Goal: Task Accomplishment & Management: Manage account settings

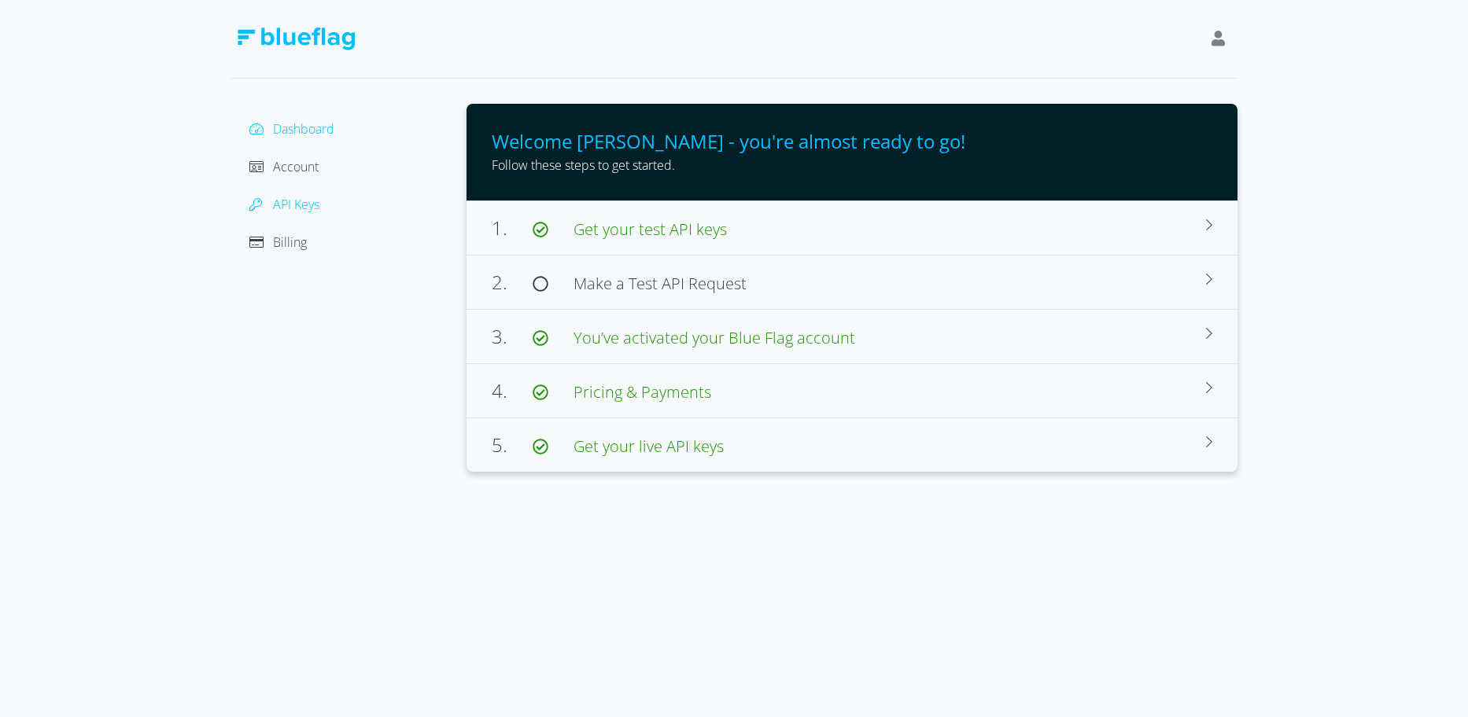
click at [277, 202] on span "API Keys" at bounding box center [296, 204] width 46 height 17
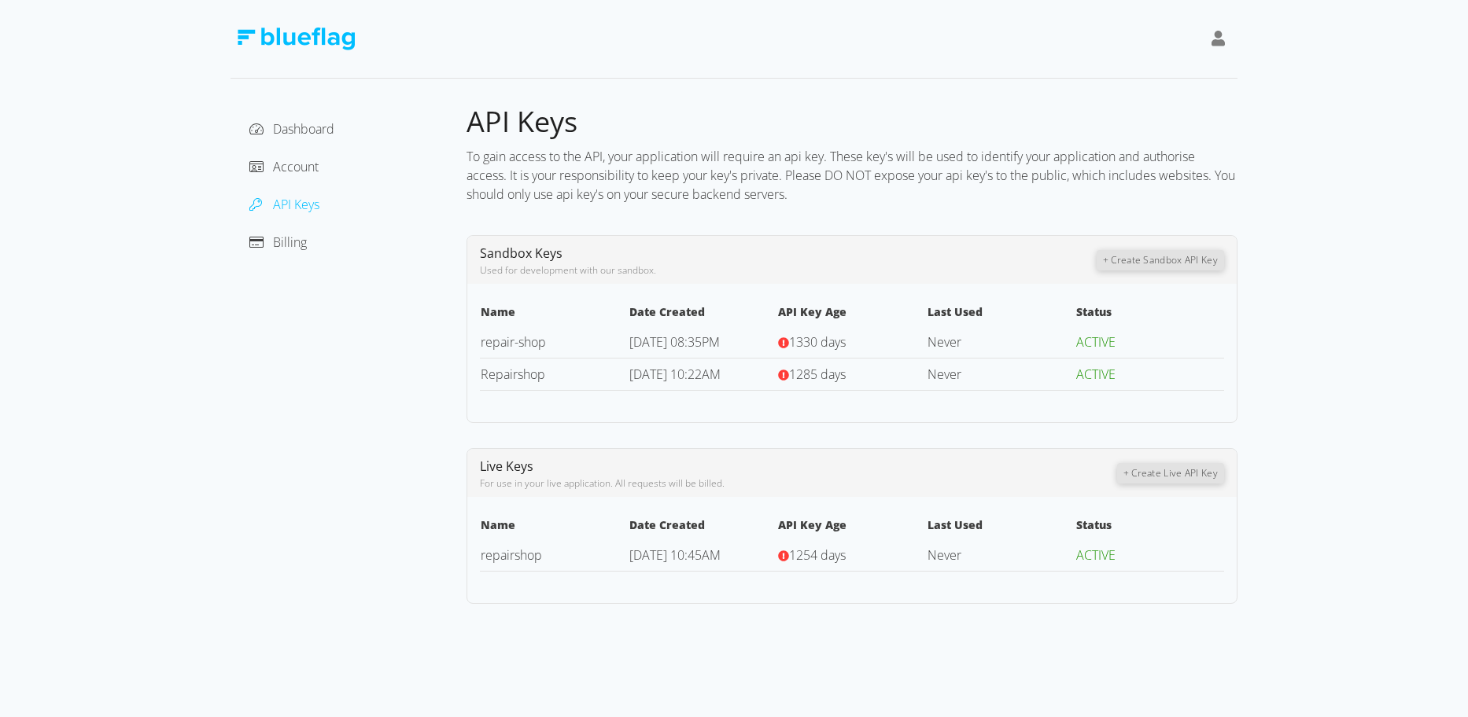
click at [282, 231] on div "Billing" at bounding box center [348, 242] width 211 height 25
click at [283, 238] on span "Billing" at bounding box center [290, 242] width 34 height 17
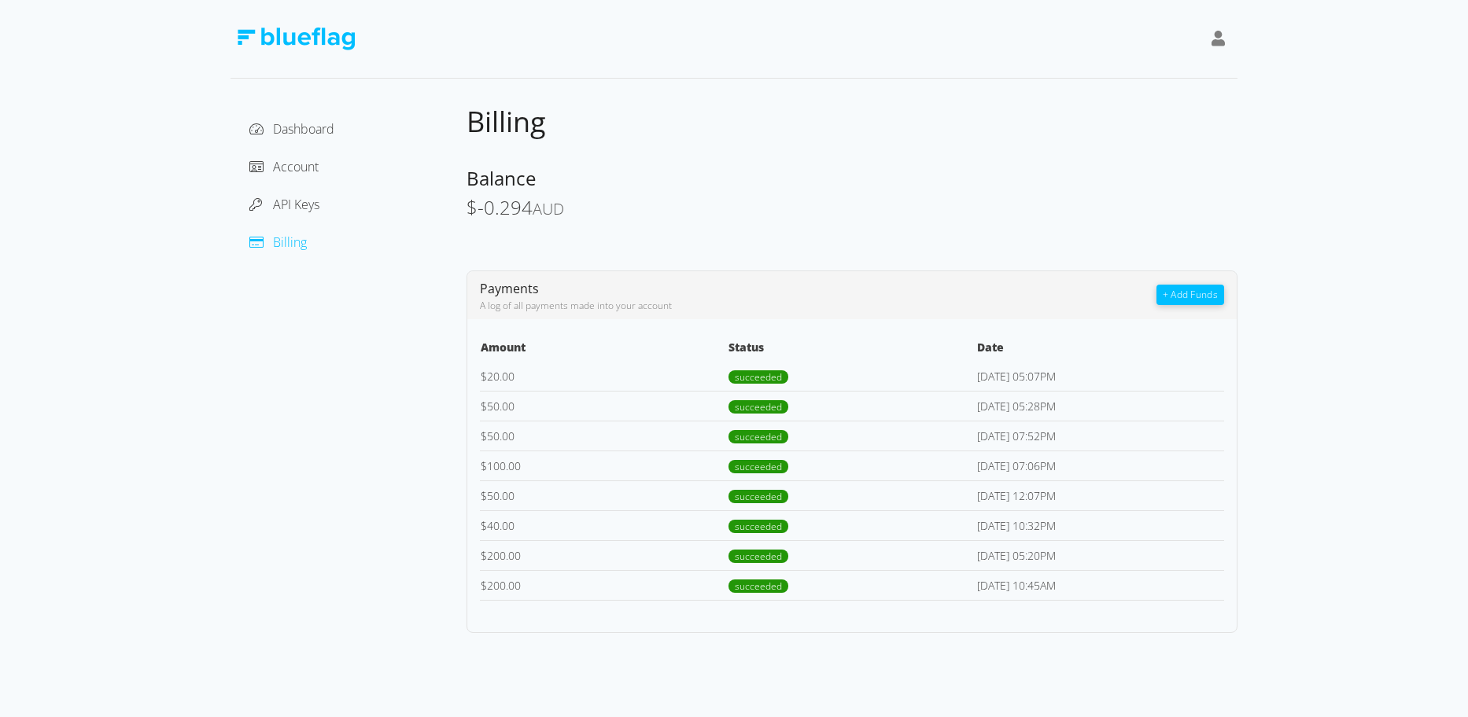
click at [1177, 299] on button "+ Add Funds" at bounding box center [1190, 295] width 68 height 20
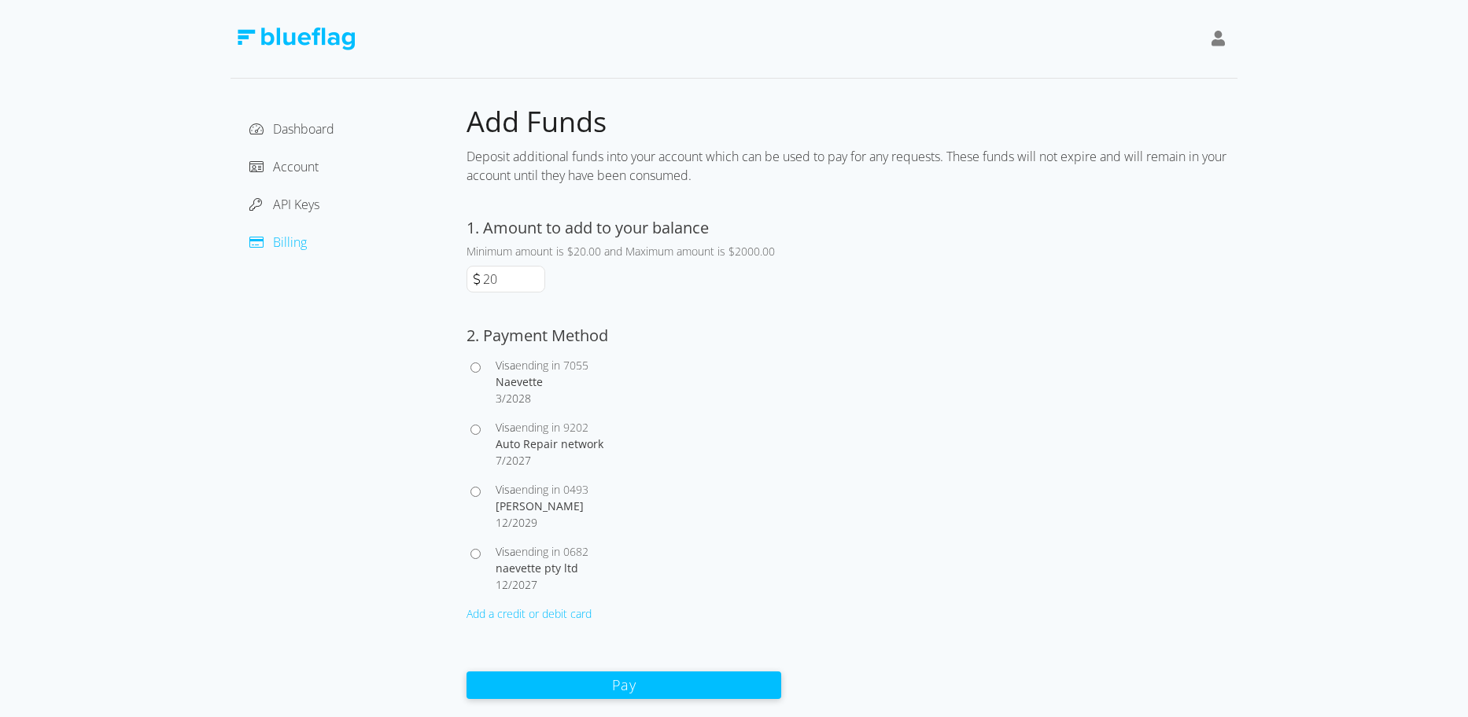
click at [517, 454] on span "2027" at bounding box center [518, 460] width 25 height 15
click at [481, 435] on input "Visa ending in 9202 Auto Repair network 7 / 2027" at bounding box center [475, 430] width 10 height 10
radio input "true"
click at [565, 675] on button "Pay" at bounding box center [623, 685] width 315 height 28
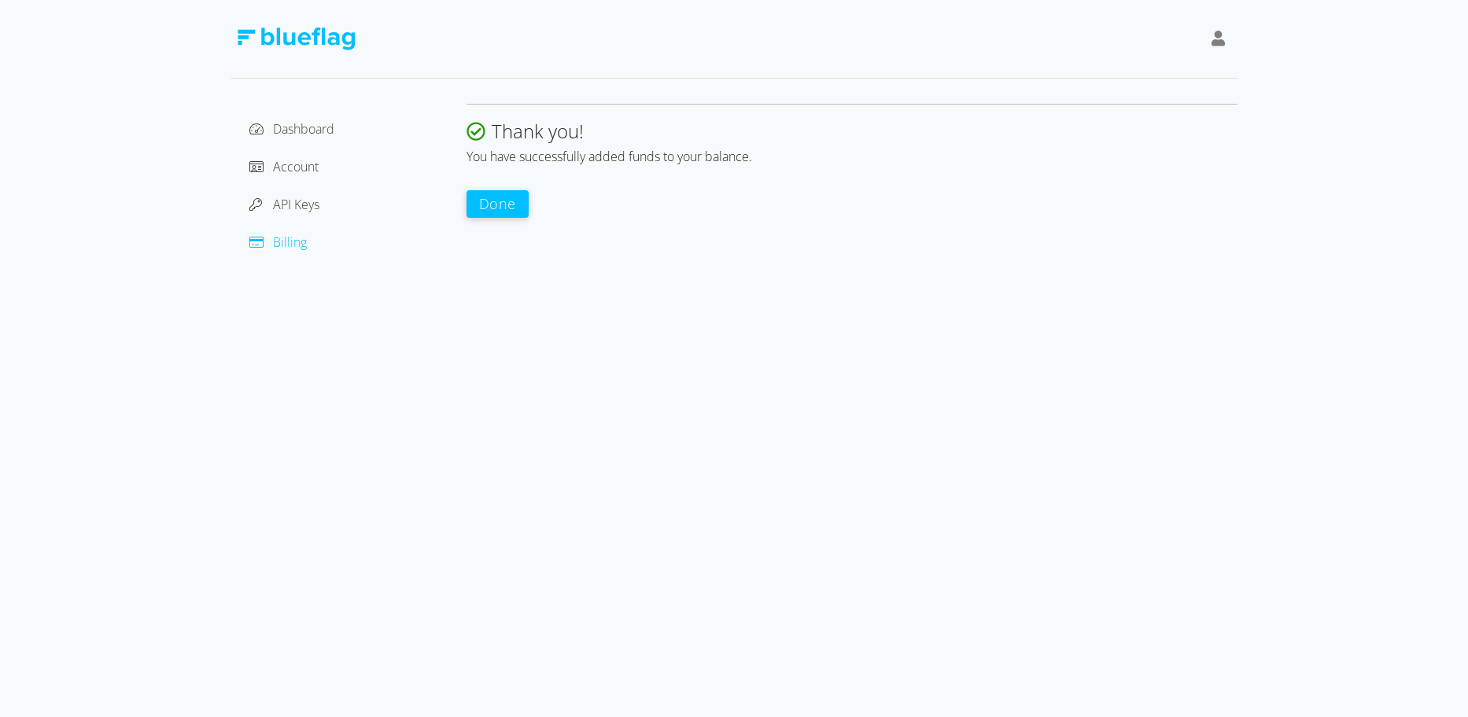
click at [512, 201] on button "Done" at bounding box center [497, 204] width 62 height 28
